Goal: Find specific page/section: Find specific page/section

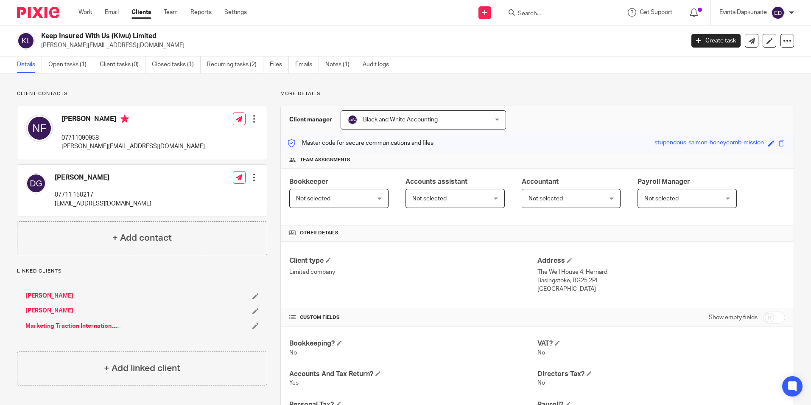
click at [548, 9] on form at bounding box center [562, 12] width 90 height 11
click at [546, 17] on input "Search" at bounding box center [555, 14] width 76 height 8
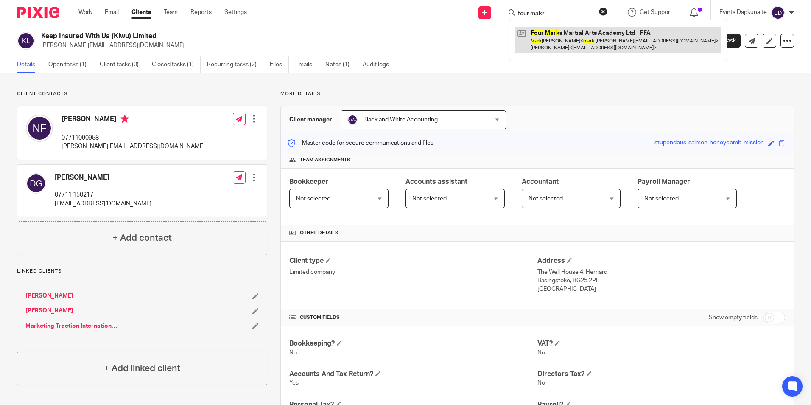
type input "four makr"
click at [539, 29] on link at bounding box center [617, 40] width 205 height 26
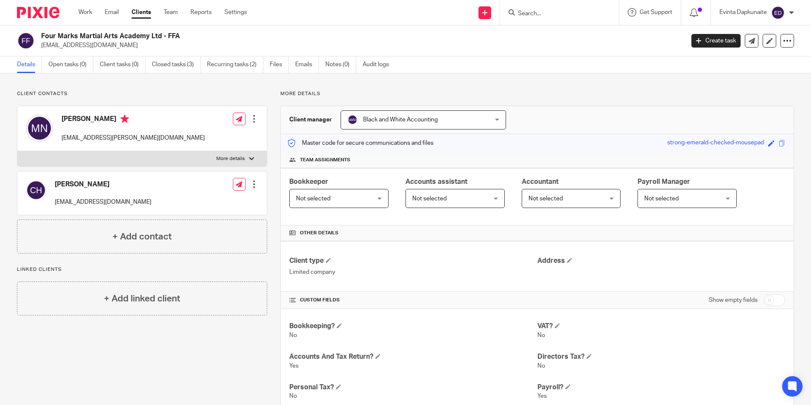
click at [257, 163] on label "More details" at bounding box center [141, 158] width 249 height 15
click at [17, 151] on input "More details" at bounding box center [17, 151] width 0 height 0
checkbox input "true"
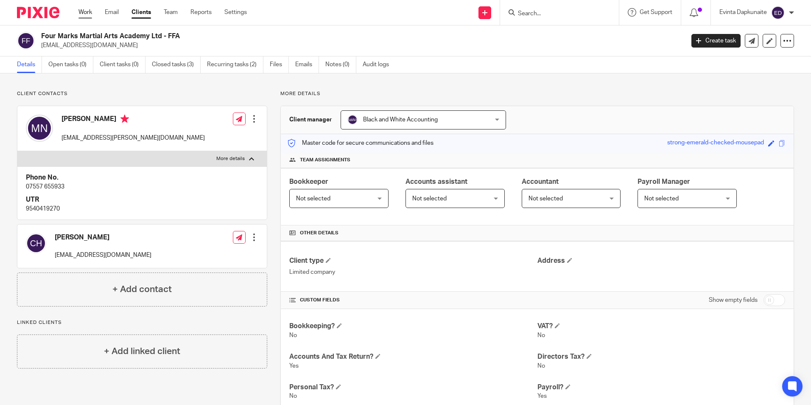
click at [87, 11] on link "Work" at bounding box center [85, 12] width 14 height 8
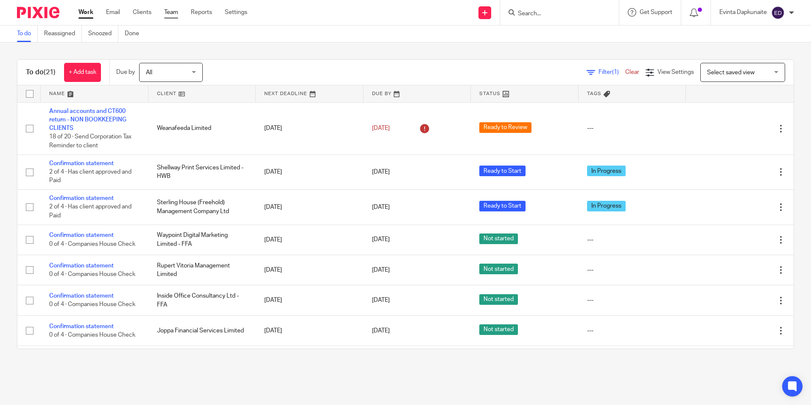
click at [167, 8] on link "Team" at bounding box center [171, 12] width 14 height 8
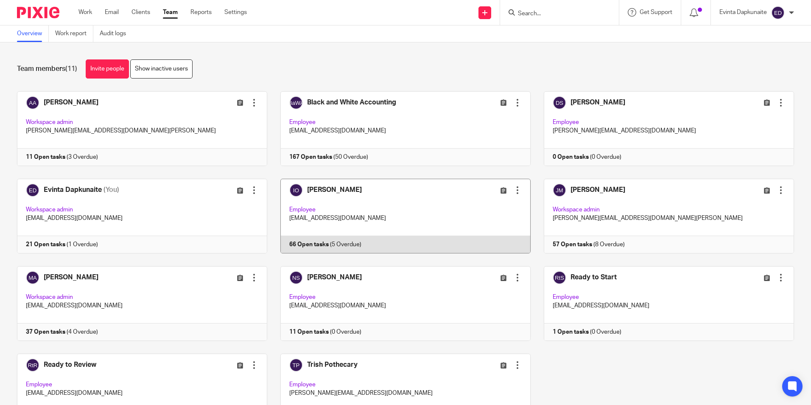
click at [335, 229] on link at bounding box center [398, 216] width 263 height 75
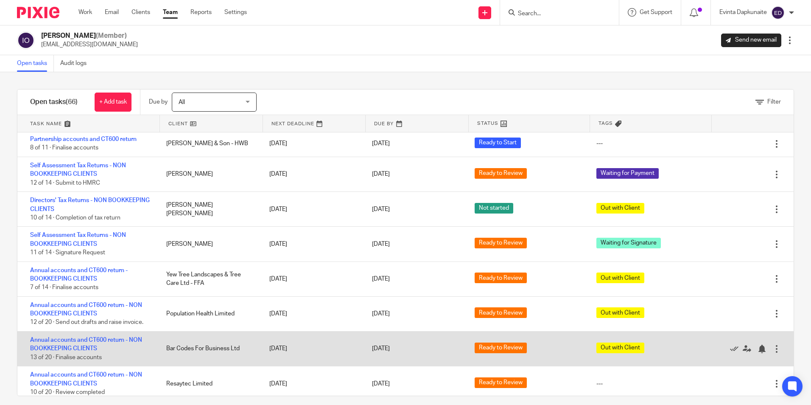
scroll to position [2045, 0]
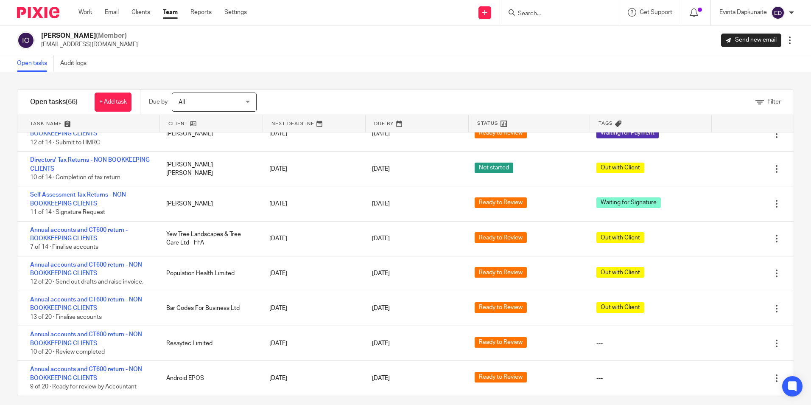
click at [563, 17] on input "Search" at bounding box center [555, 14] width 76 height 8
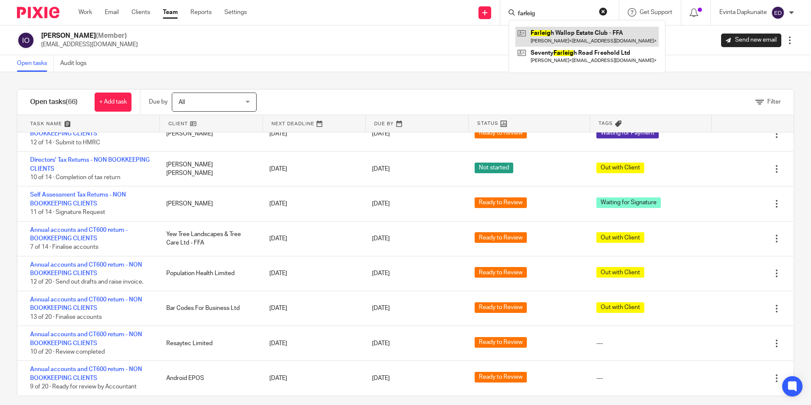
type input "farleig"
click at [560, 31] on link at bounding box center [586, 37] width 143 height 20
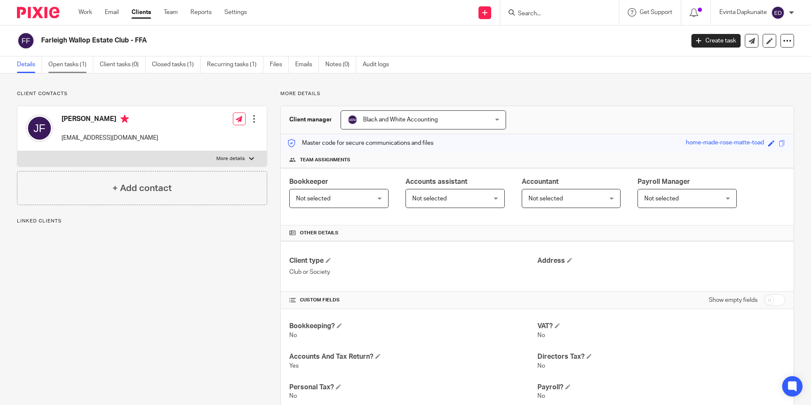
click at [71, 64] on link "Open tasks (1)" at bounding box center [70, 64] width 45 height 17
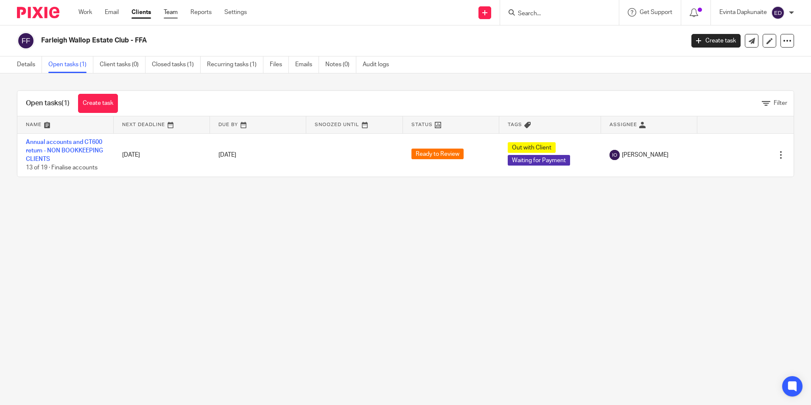
click at [175, 14] on link "Team" at bounding box center [171, 12] width 14 height 8
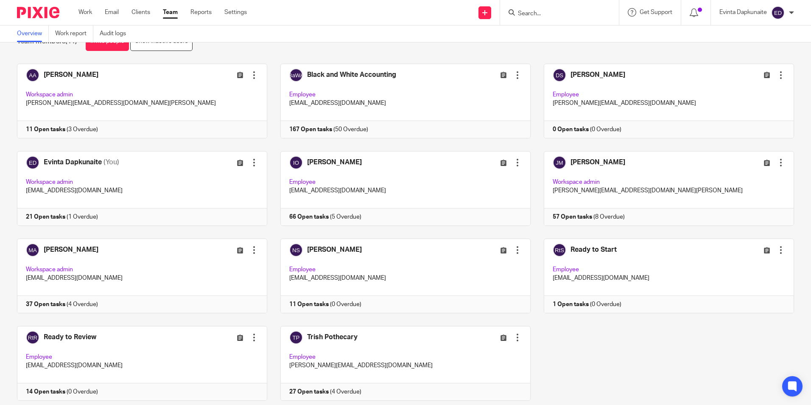
scroll to position [42, 0]
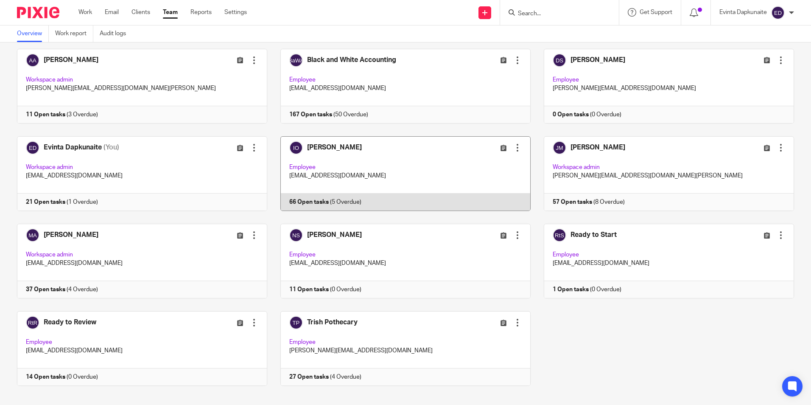
click at [343, 184] on link at bounding box center [398, 173] width 263 height 75
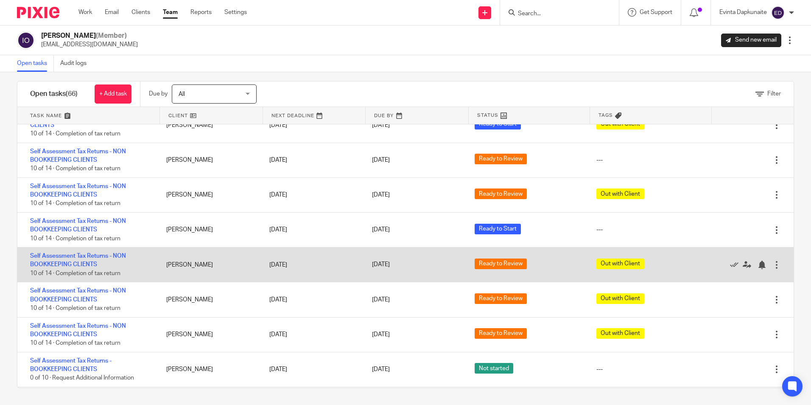
scroll to position [1578, 0]
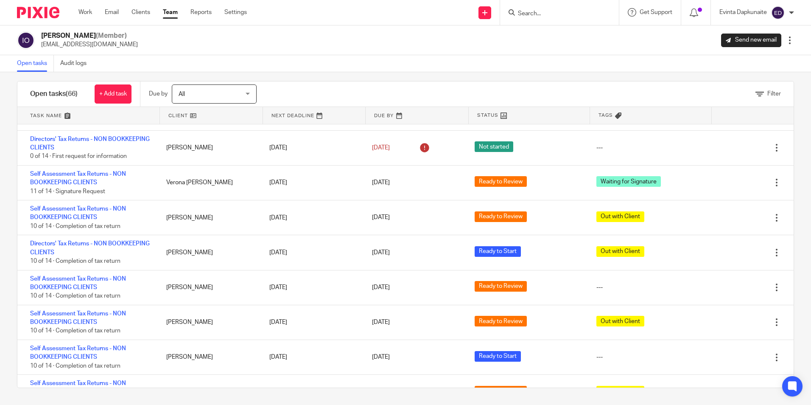
click at [574, 11] on input "Search" at bounding box center [555, 14] width 76 height 8
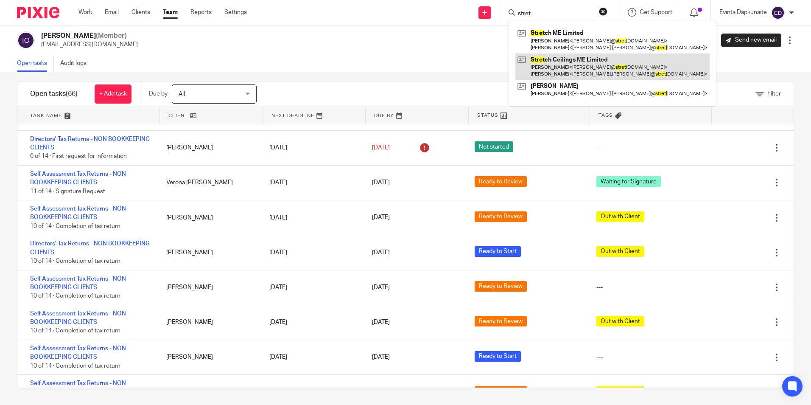
type input "stret"
click at [571, 58] on link at bounding box center [612, 66] width 194 height 26
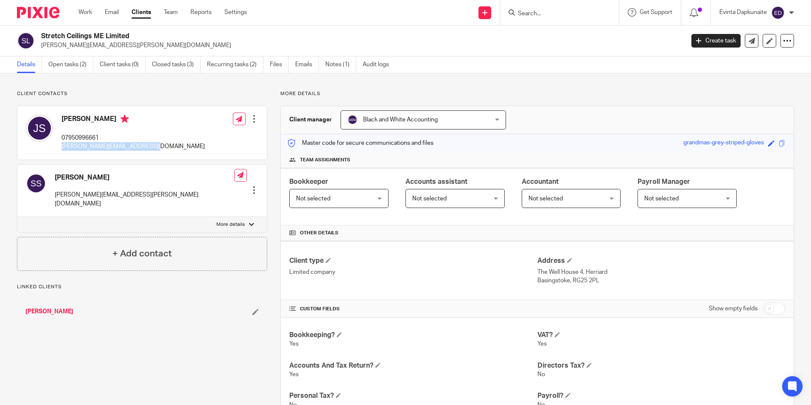
drag, startPoint x: 59, startPoint y: 147, endPoint x: 161, endPoint y: 147, distance: 102.6
click at [161, 147] on div "[PERSON_NAME] 07950996661 [PERSON_NAME][EMAIL_ADDRESS][DOMAIN_NAME] Edit contac…" at bounding box center [141, 132] width 249 height 53
drag, startPoint x: 161, startPoint y: 147, endPoint x: 129, endPoint y: 148, distance: 32.2
copy p "[PERSON_NAME][EMAIL_ADDRESS][DOMAIN_NAME]"
click at [536, 13] on input "Search" at bounding box center [555, 14] width 76 height 8
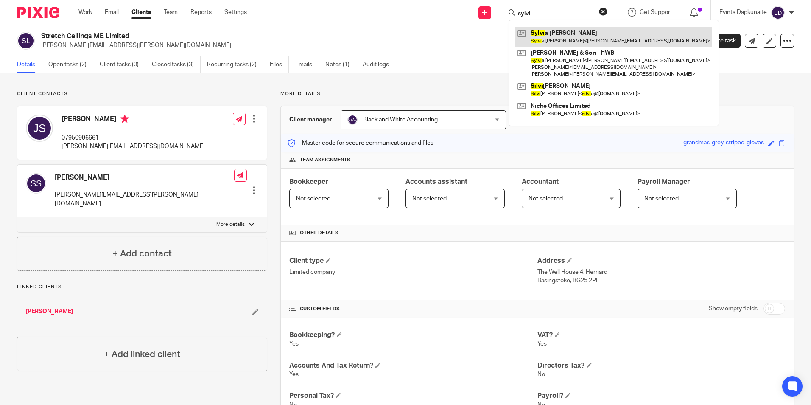
type input "sylvi"
click at [541, 35] on link at bounding box center [613, 37] width 197 height 20
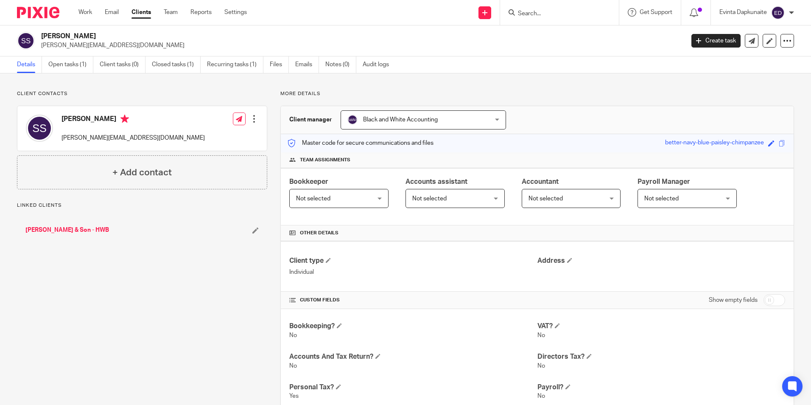
click at [70, 225] on div "[PERSON_NAME] & Son - HWB" at bounding box center [142, 229] width 250 height 25
click at [69, 229] on link "[PERSON_NAME] & Son - HWB" at bounding box center [67, 230] width 84 height 8
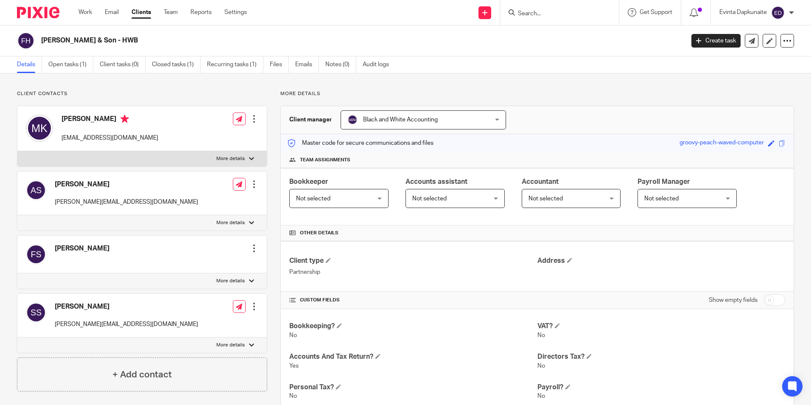
click at [212, 341] on label "More details" at bounding box center [141, 344] width 249 height 15
click at [17, 337] on input "More details" at bounding box center [17, 337] width 0 height 0
checkbox input "true"
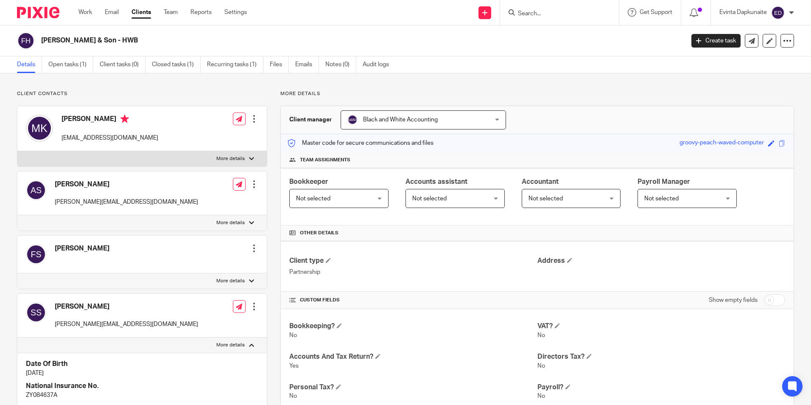
scroll to position [42, 0]
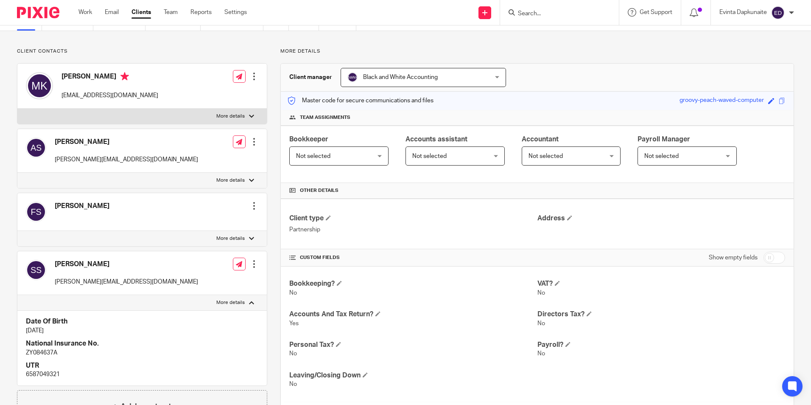
click at [243, 115] on label "More details" at bounding box center [141, 116] width 249 height 15
click at [17, 109] on input "More details" at bounding box center [17, 108] width 0 height 0
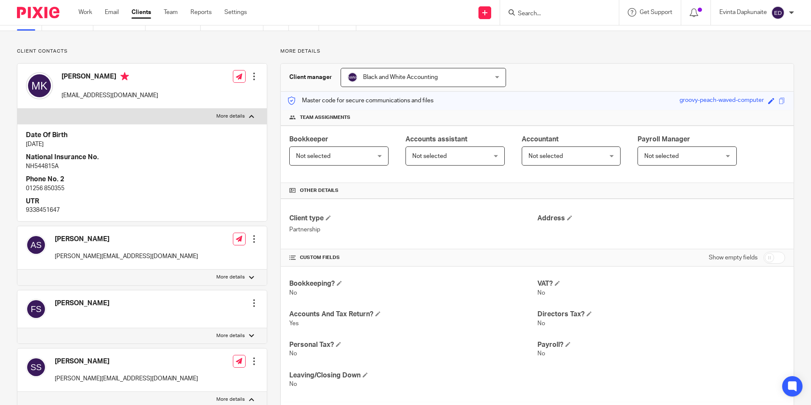
click at [243, 115] on label "More details" at bounding box center [141, 116] width 249 height 15
click at [17, 109] on input "More details" at bounding box center [17, 108] width 0 height 0
checkbox input "false"
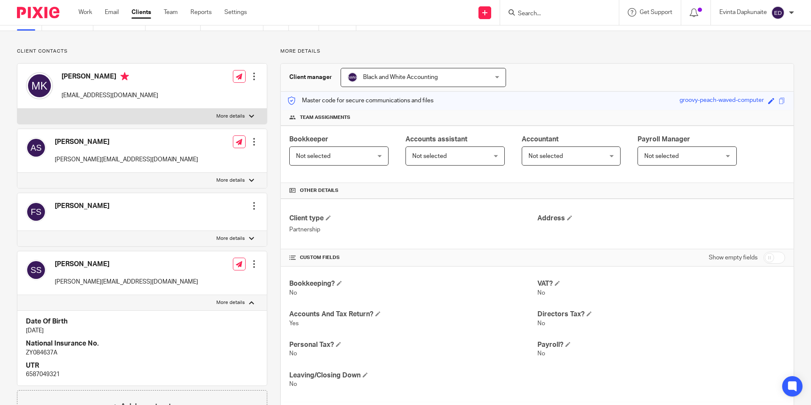
click at [240, 175] on label "More details" at bounding box center [141, 180] width 249 height 15
click at [17, 173] on input "More details" at bounding box center [17, 172] width 0 height 0
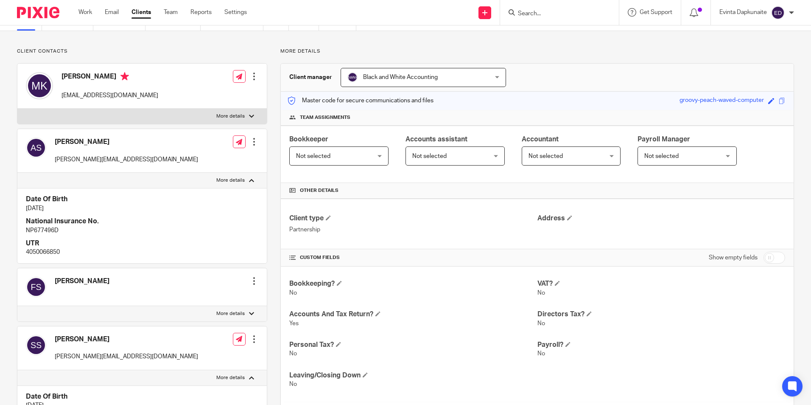
click at [240, 179] on p "More details" at bounding box center [230, 180] width 28 height 7
click at [17, 173] on input "More details" at bounding box center [17, 172] width 0 height 0
checkbox input "false"
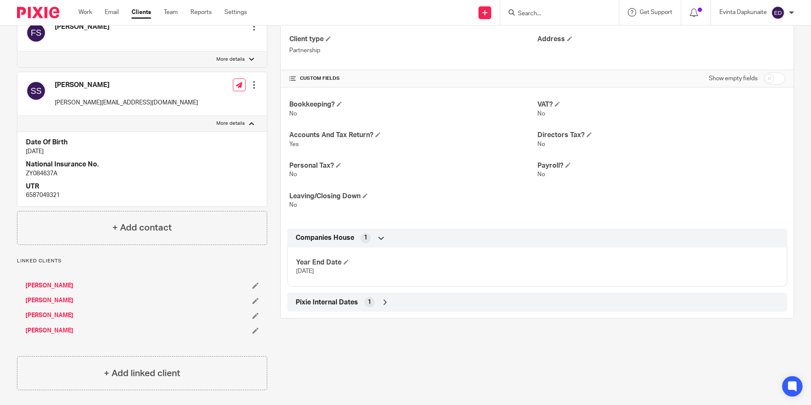
scroll to position [223, 0]
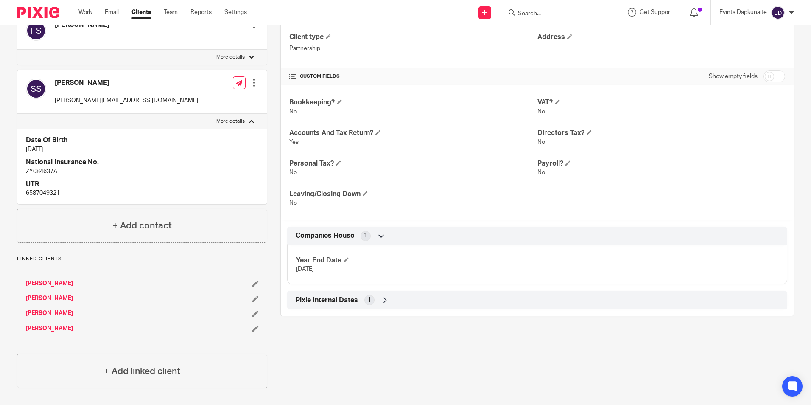
click at [374, 303] on div "Pixie Internal Dates 1" at bounding box center [536, 300] width 487 height 14
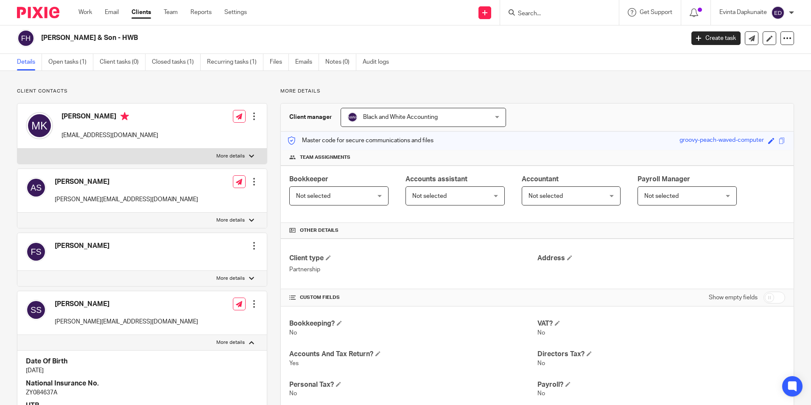
scroll to position [0, 0]
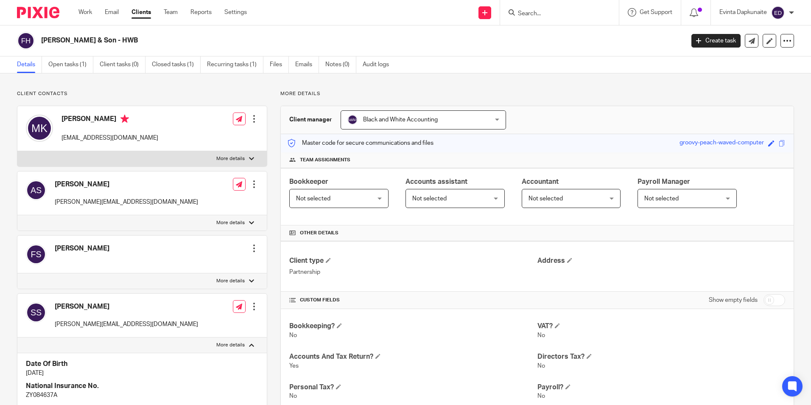
drag, startPoint x: 796, startPoint y: 226, endPoint x: 790, endPoint y: 226, distance: 5.9
click at [796, 226] on div "Client contacts Andrew Soper [EMAIL_ADDRESS][DOMAIN_NAME] Edit contact Create c…" at bounding box center [405, 350] width 811 height 555
